Goal: Transaction & Acquisition: Purchase product/service

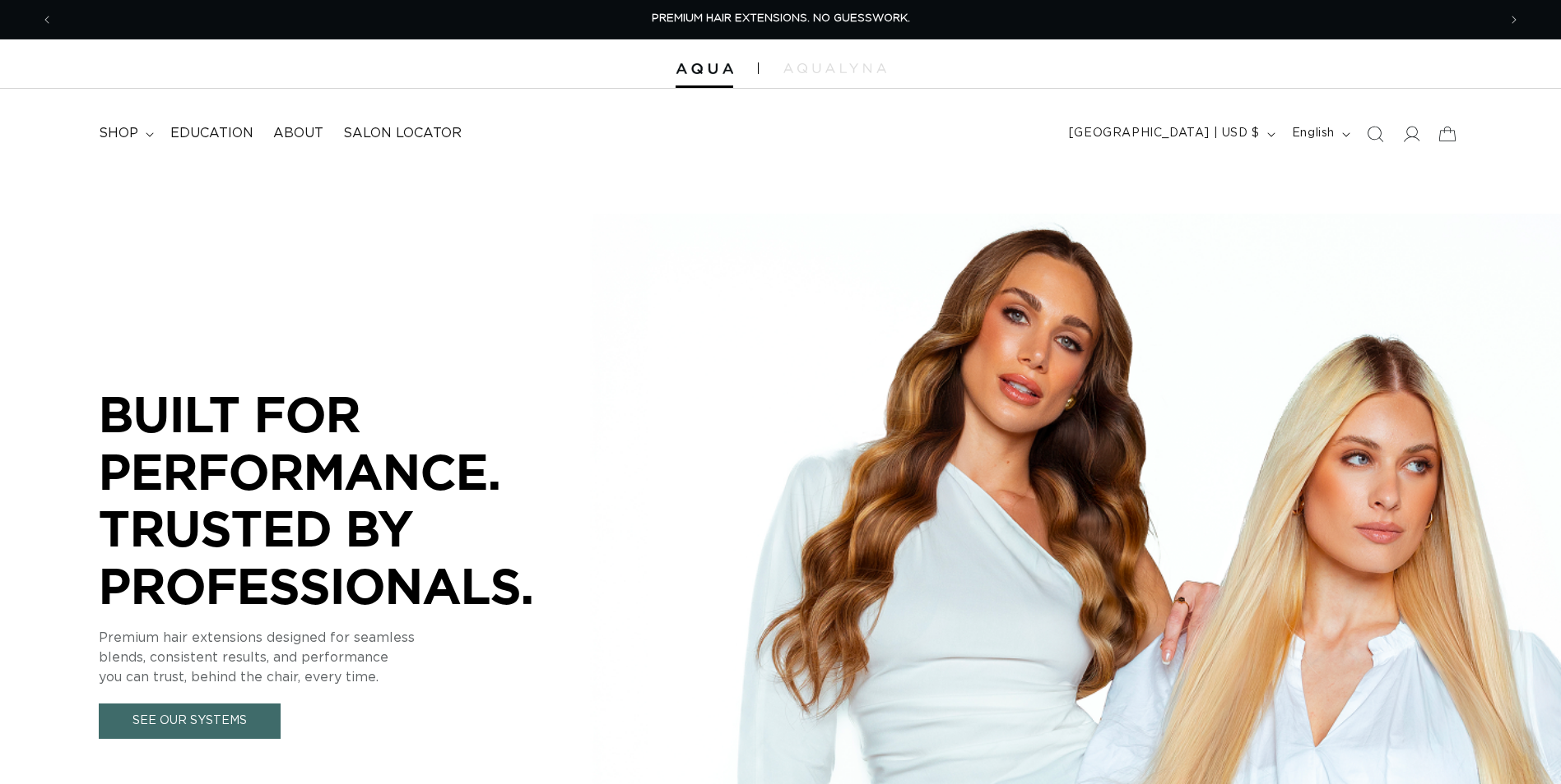
click at [152, 134] on icon at bounding box center [149, 135] width 8 height 5
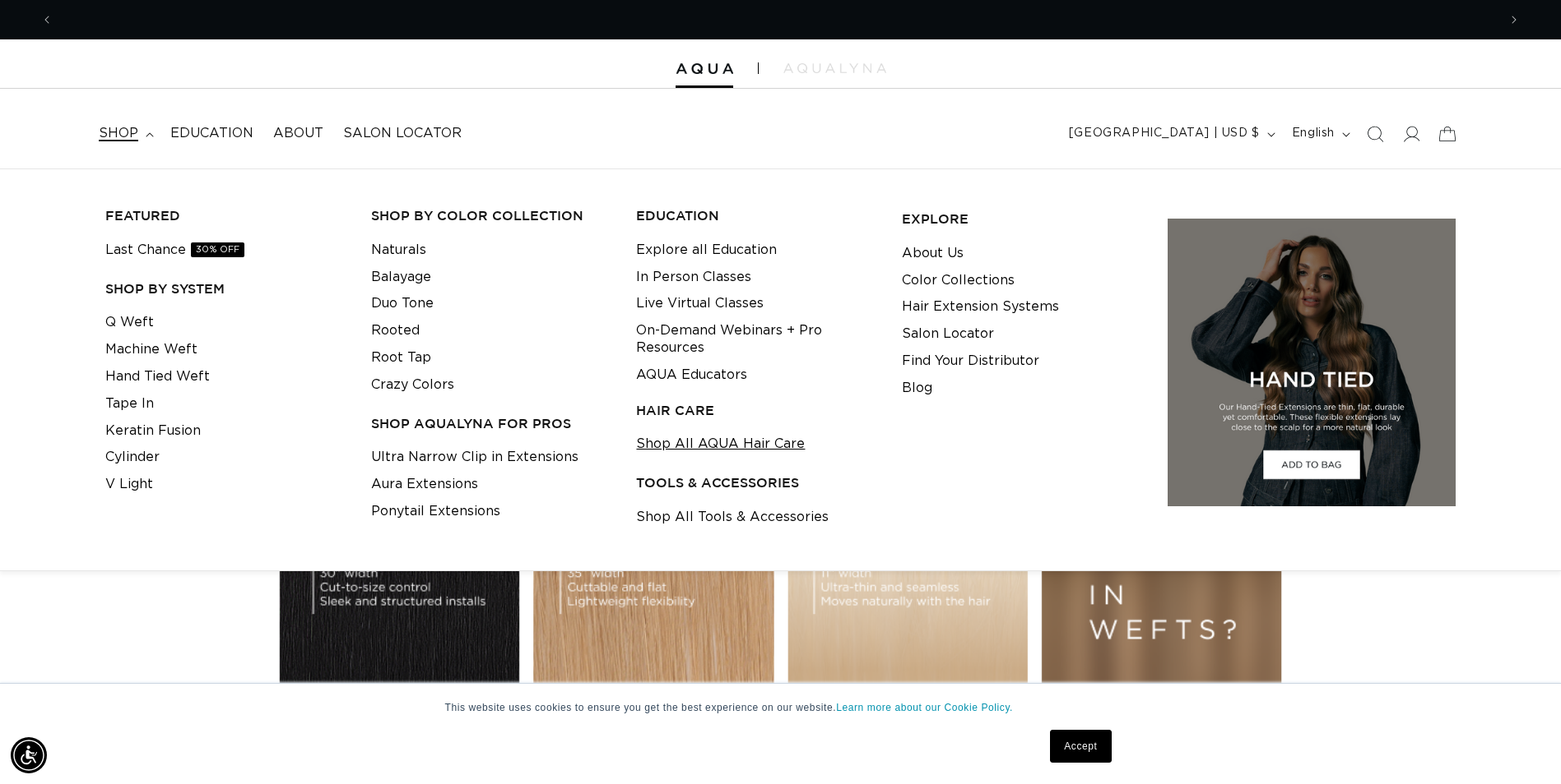
scroll to position [0, 1444]
click at [144, 327] on link "Q Weft" at bounding box center [129, 323] width 48 height 28
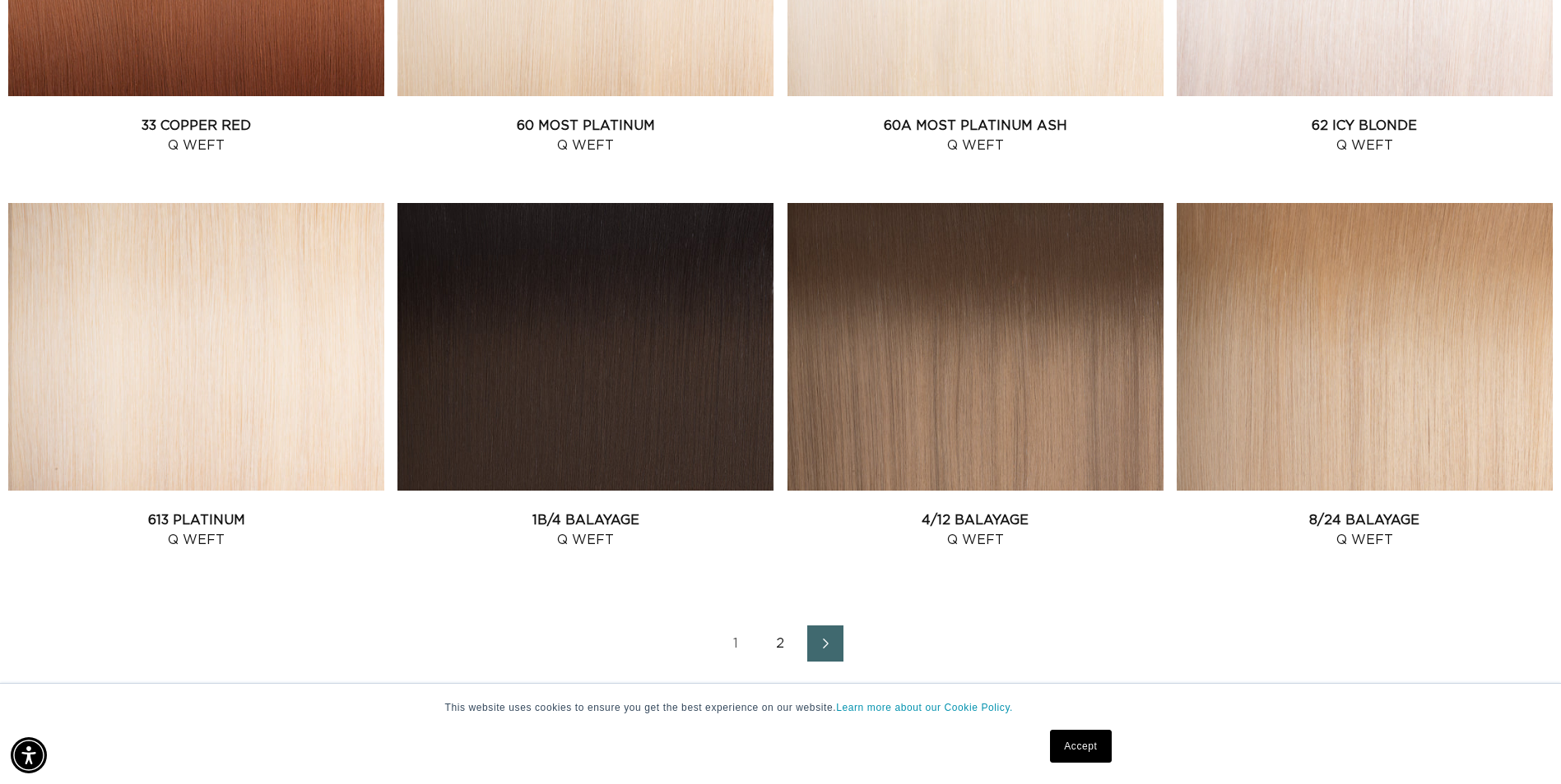
scroll to position [0, 1444]
click at [818, 644] on icon "Next page" at bounding box center [826, 644] width 22 height 12
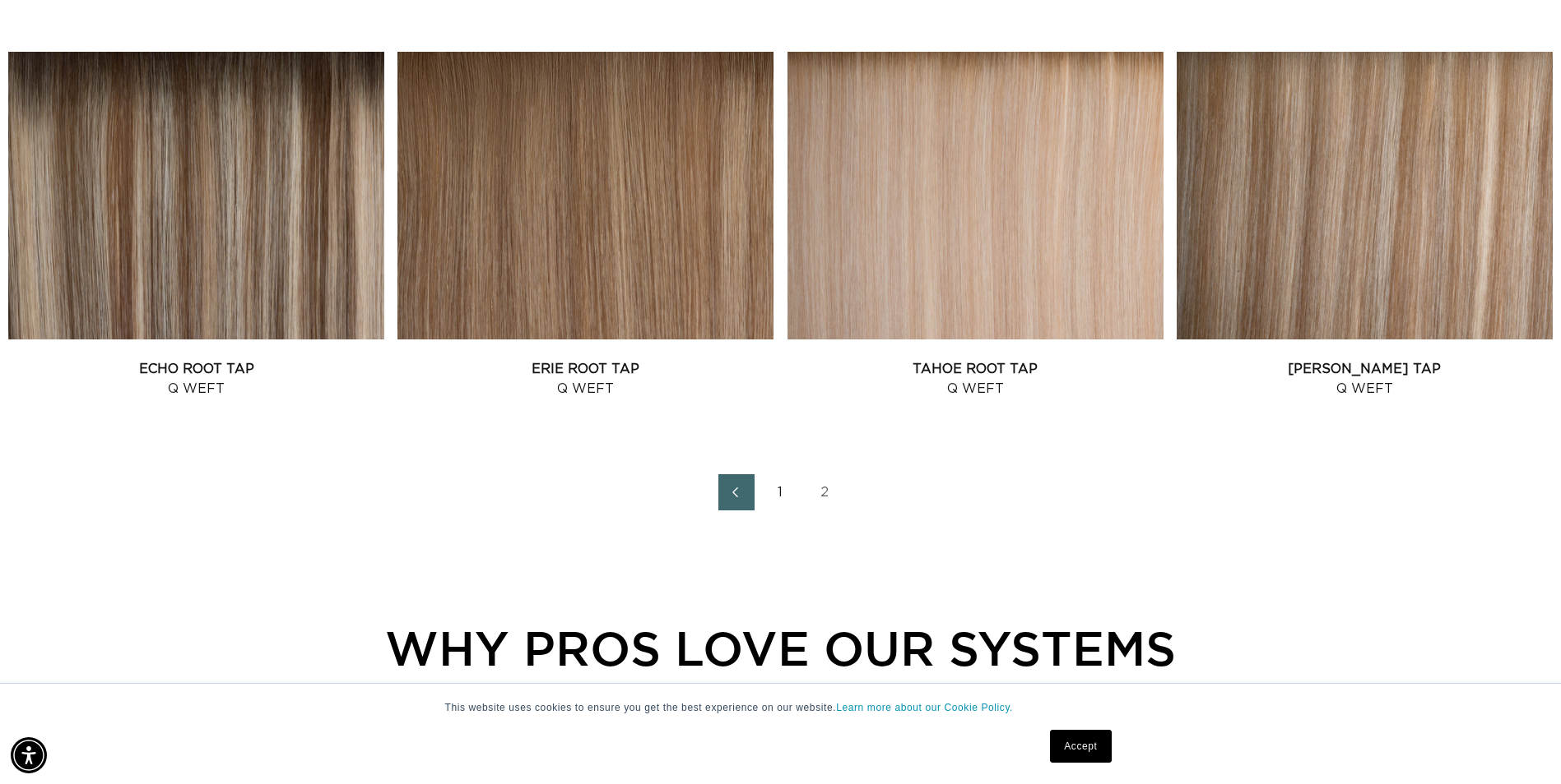
scroll to position [0, 2888]
click at [1106, 360] on link "Tahoe Root Tap Q Weft" at bounding box center [975, 379] width 376 height 39
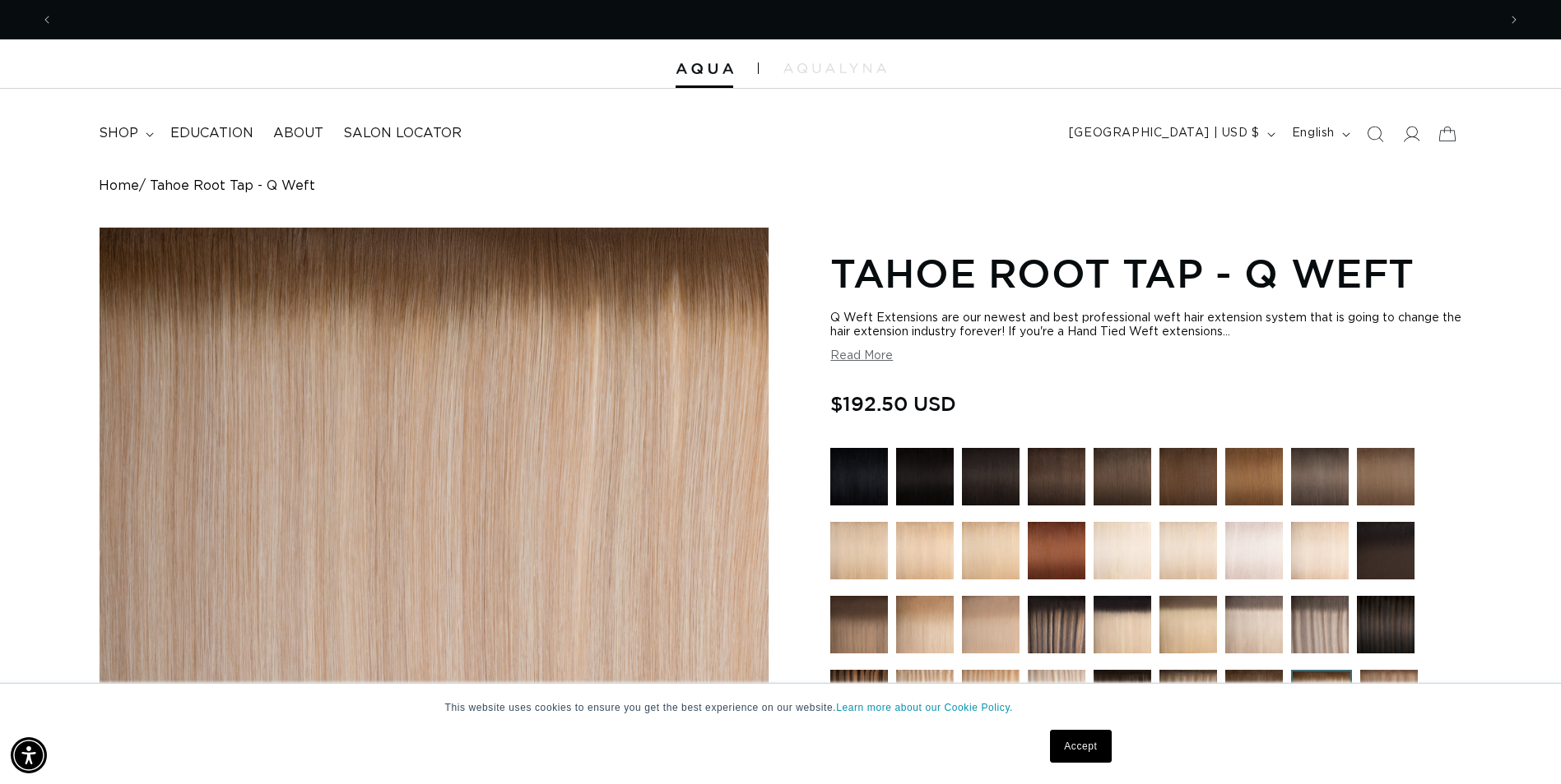
scroll to position [0, 1444]
